Goal: Information Seeking & Learning: Learn about a topic

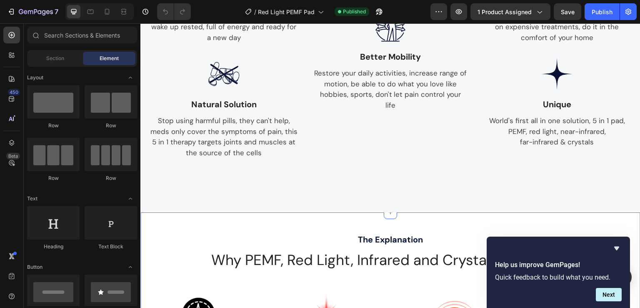
scroll to position [556, 0]
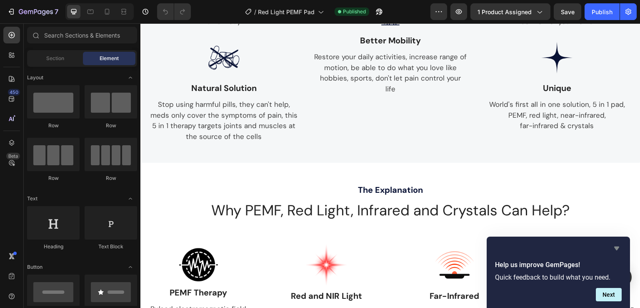
click at [618, 247] on icon "Hide survey" at bounding box center [616, 248] width 5 height 4
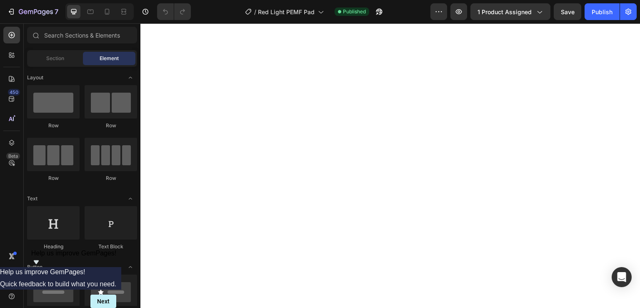
scroll to position [778, 0]
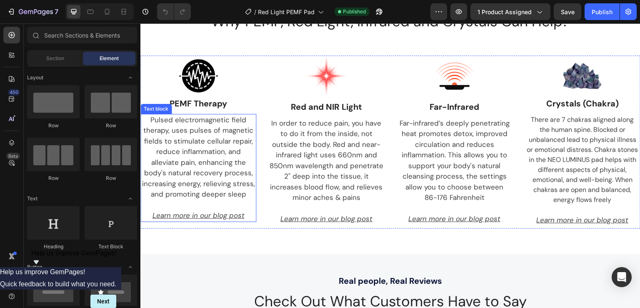
click at [224, 154] on p "Pulsed electromagnetic field therapy, uses pulses of magnetic fields to stimula…" at bounding box center [198, 157] width 114 height 85
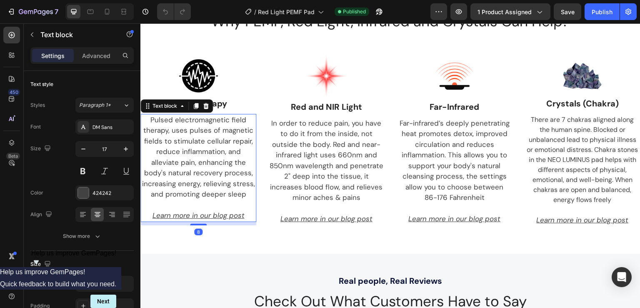
click at [223, 154] on p "Pulsed electromagnetic field therapy, uses pulses of magnetic fields to stimula…" at bounding box center [198, 157] width 114 height 85
click at [238, 186] on p "Pulsed electromagnetic field therapy, uses pulses of magnetic fields to stimula…" at bounding box center [198, 157] width 114 height 85
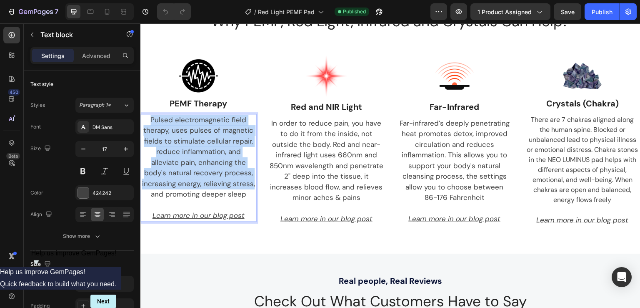
drag, startPoint x: 228, startPoint y: 183, endPoint x: 151, endPoint y: 117, distance: 101.9
click at [151, 117] on p "Pulsed electromagnetic field therapy, uses pulses of magnetic fields to stimula…" at bounding box center [198, 157] width 114 height 85
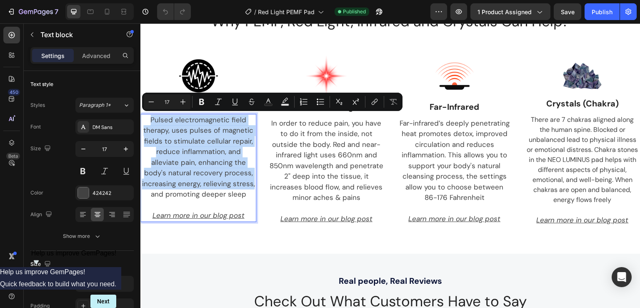
copy p "Pulsed electromagnetic field therapy, uses pulses of magnetic fields to stimula…"
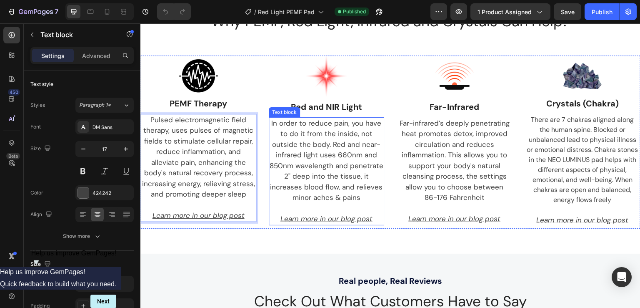
click at [322, 156] on p "In order to reduce pain, you have to do it from the inside, not outside the bod…" at bounding box center [327, 160] width 114 height 85
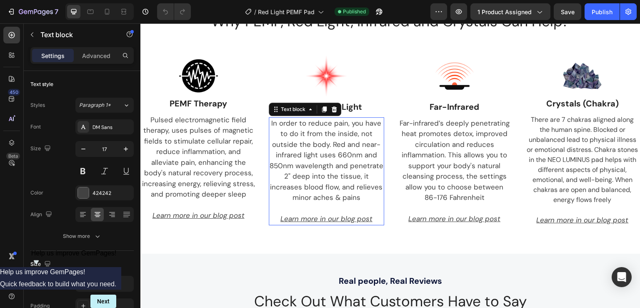
click at [315, 133] on p "In order to reduce pain, you have to do it from the inside, not outside the bod…" at bounding box center [327, 160] width 114 height 85
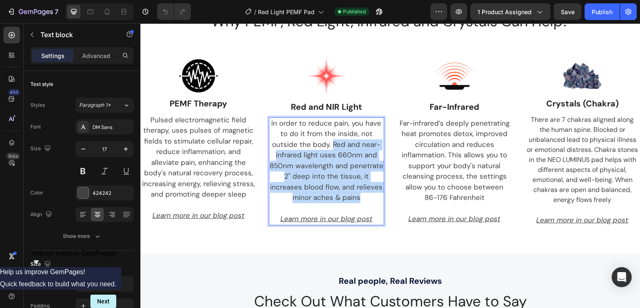
drag, startPoint x: 330, startPoint y: 143, endPoint x: 359, endPoint y: 195, distance: 59.5
click at [359, 195] on p "In order to reduce pain, you have to do it from the inside, not outside the bod…" at bounding box center [327, 160] width 114 height 85
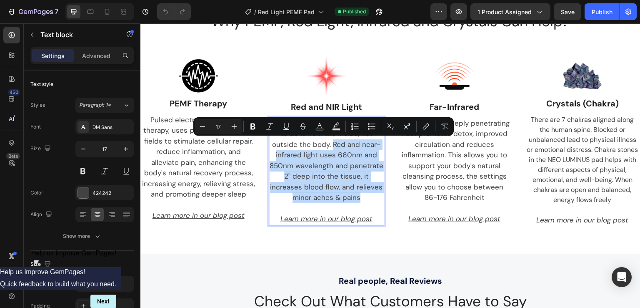
copy p "Red and near-infrared light uses 660nm and 850nm wavelength and penetrate 2" de…"
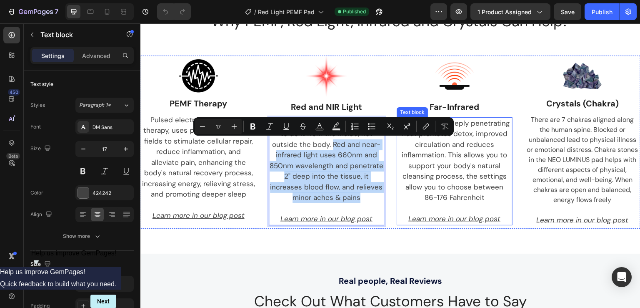
click at [445, 148] on p "Far-infrared’s deeply penetrating heat promotes detox, improved circulation and…" at bounding box center [455, 155] width 114 height 75
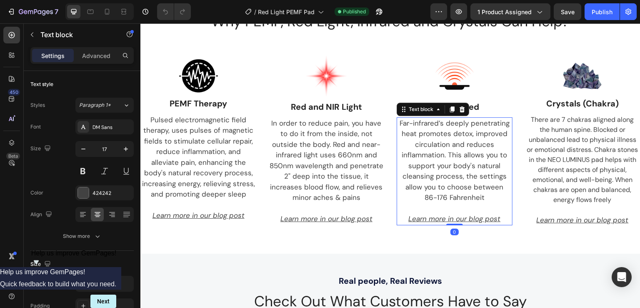
click at [445, 148] on p "Far-infrared’s deeply penetrating heat promotes detox, improved circulation and…" at bounding box center [455, 155] width 114 height 75
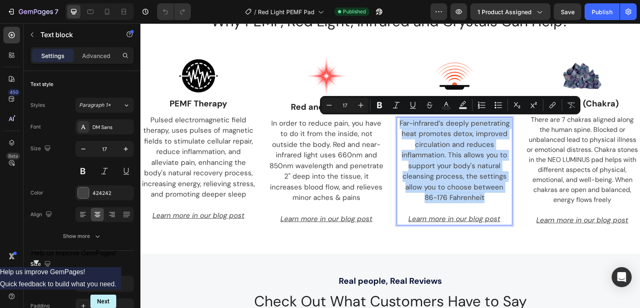
drag, startPoint x: 482, startPoint y: 196, endPoint x: 397, endPoint y: 125, distance: 110.6
click at [397, 125] on div "Far-infrared’s deeply penetrating heat promotes detox, improved circulation and…" at bounding box center [455, 171] width 116 height 108
copy div "Far-infrared’s deeply penetrating heat promotes detox, improved circulation and…"
